Goal: Contribute content: Contribute content

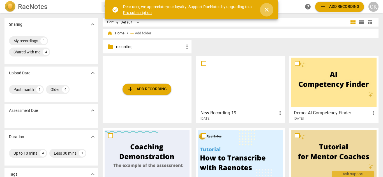
click at [264, 10] on span "close" at bounding box center [266, 9] width 7 height 7
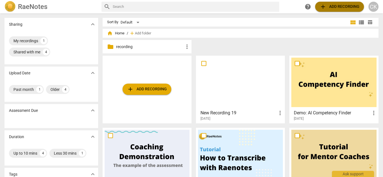
click at [319, 6] on span "add" at bounding box center [322, 6] width 7 height 7
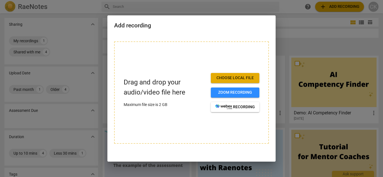
click at [228, 82] on button "Choose local file" at bounding box center [235, 78] width 48 height 10
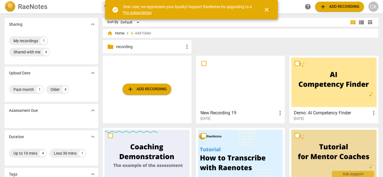
click at [186, 46] on span "more_vert" at bounding box center [186, 46] width 7 height 7
click at [152, 89] on div at bounding box center [191, 88] width 383 height 177
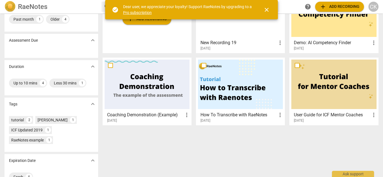
scroll to position [72, 0]
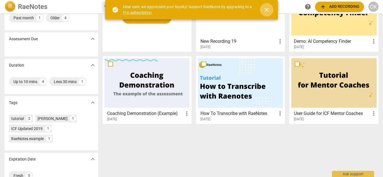
click at [266, 9] on span "close" at bounding box center [266, 9] width 7 height 7
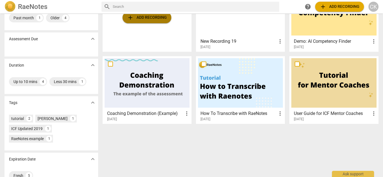
click at [149, 19] on span "add Add recording" at bounding box center [147, 17] width 40 height 7
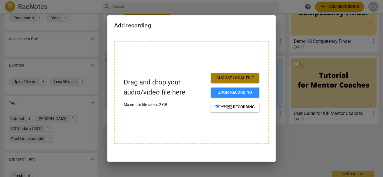
click at [230, 78] on span "Choose local file" at bounding box center [235, 78] width 40 height 6
